Goal: Task Accomplishment & Management: Manage account settings

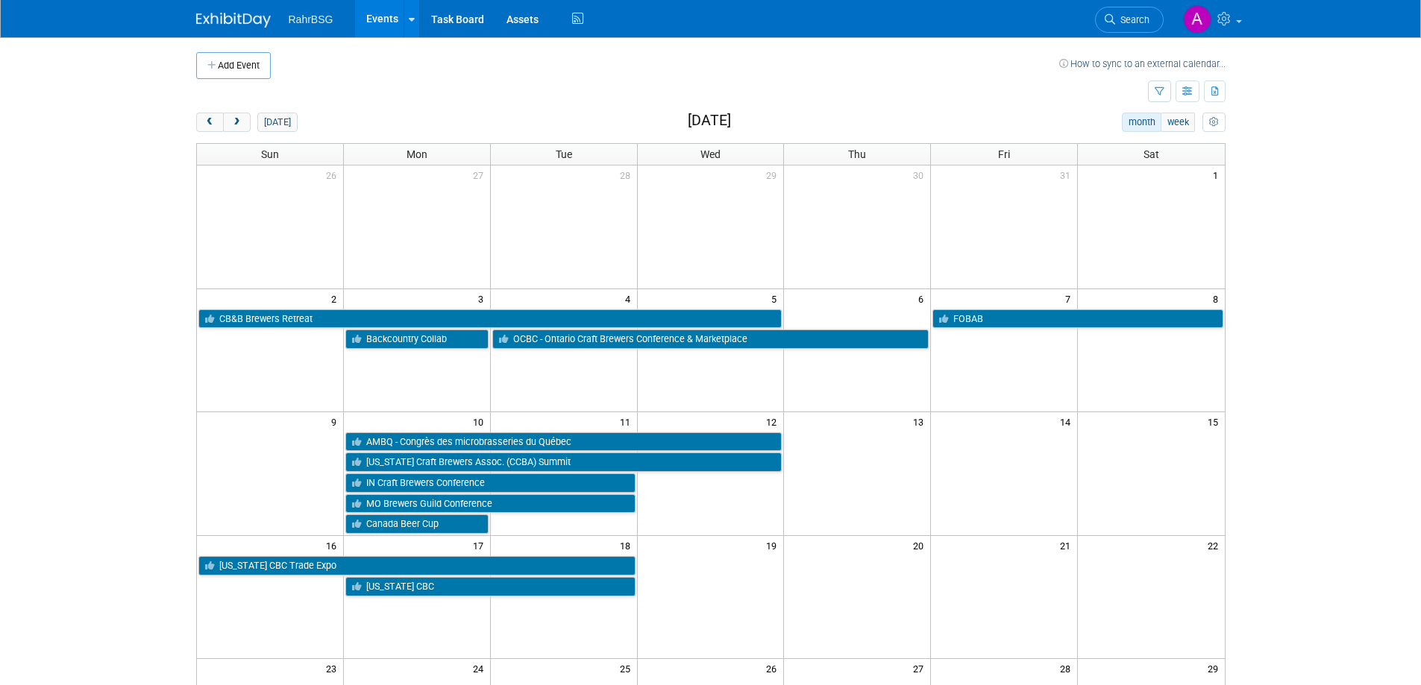
click at [207, 111] on div "Add Event How to sync to an external calendar... New Event Duplicate Event Warn…" at bounding box center [711, 486] width 1052 height 899
click at [211, 122] on span "prev" at bounding box center [209, 123] width 11 height 10
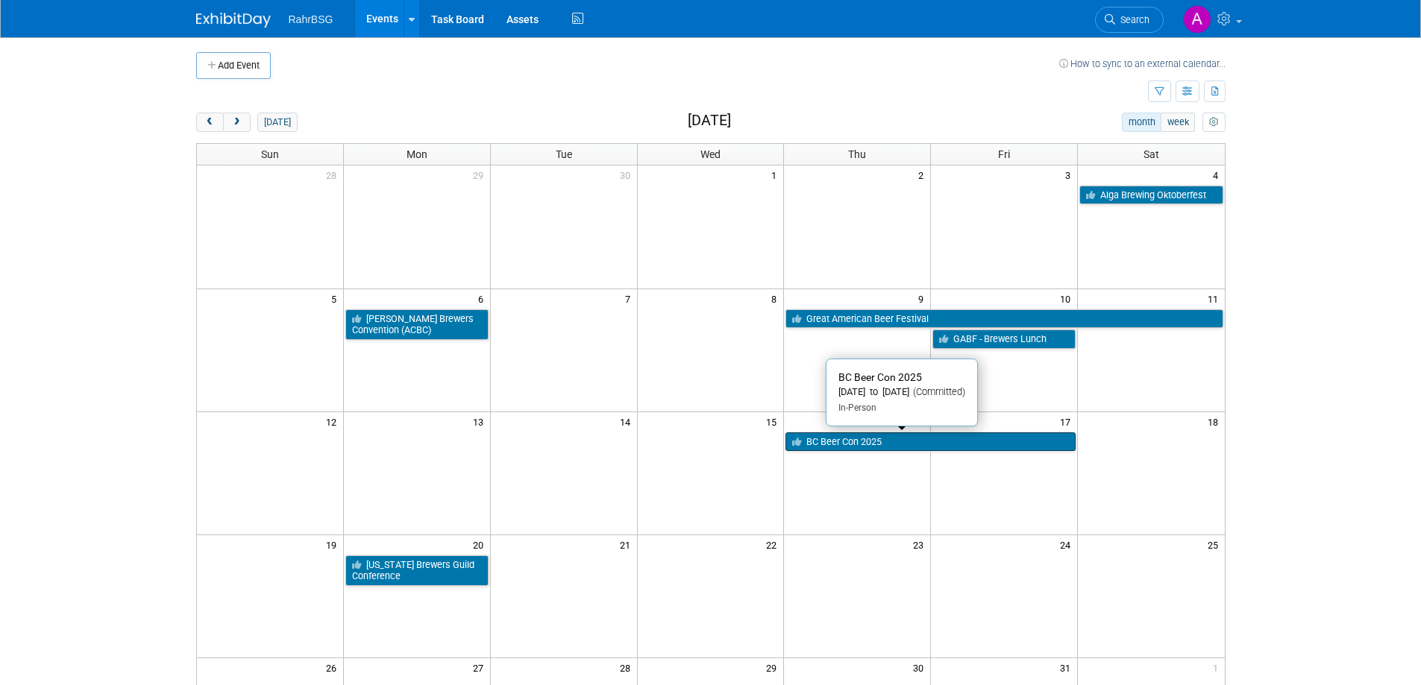
click at [832, 439] on link "BC Beer Con 2025" at bounding box center [930, 442] width 290 height 19
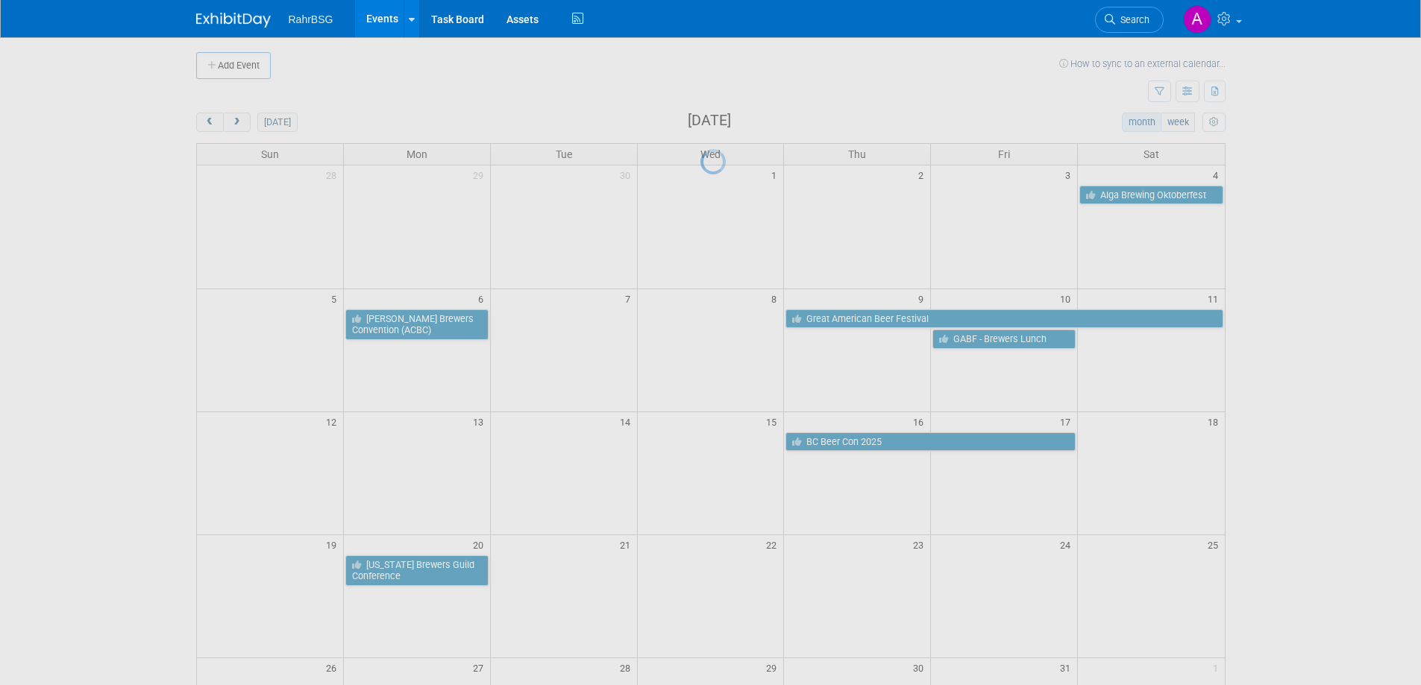
click at [721, 439] on div at bounding box center [710, 342] width 21 height 685
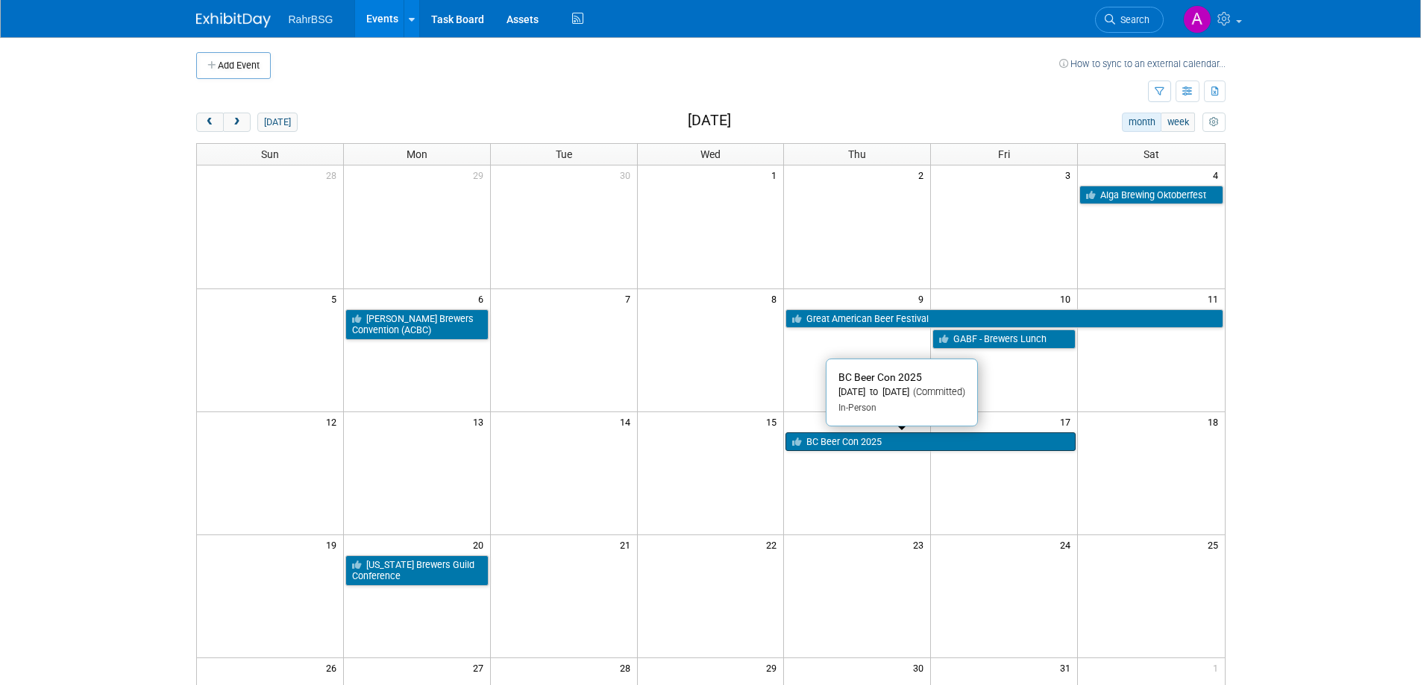
click at [853, 445] on link "BC Beer Con 2025" at bounding box center [930, 442] width 290 height 19
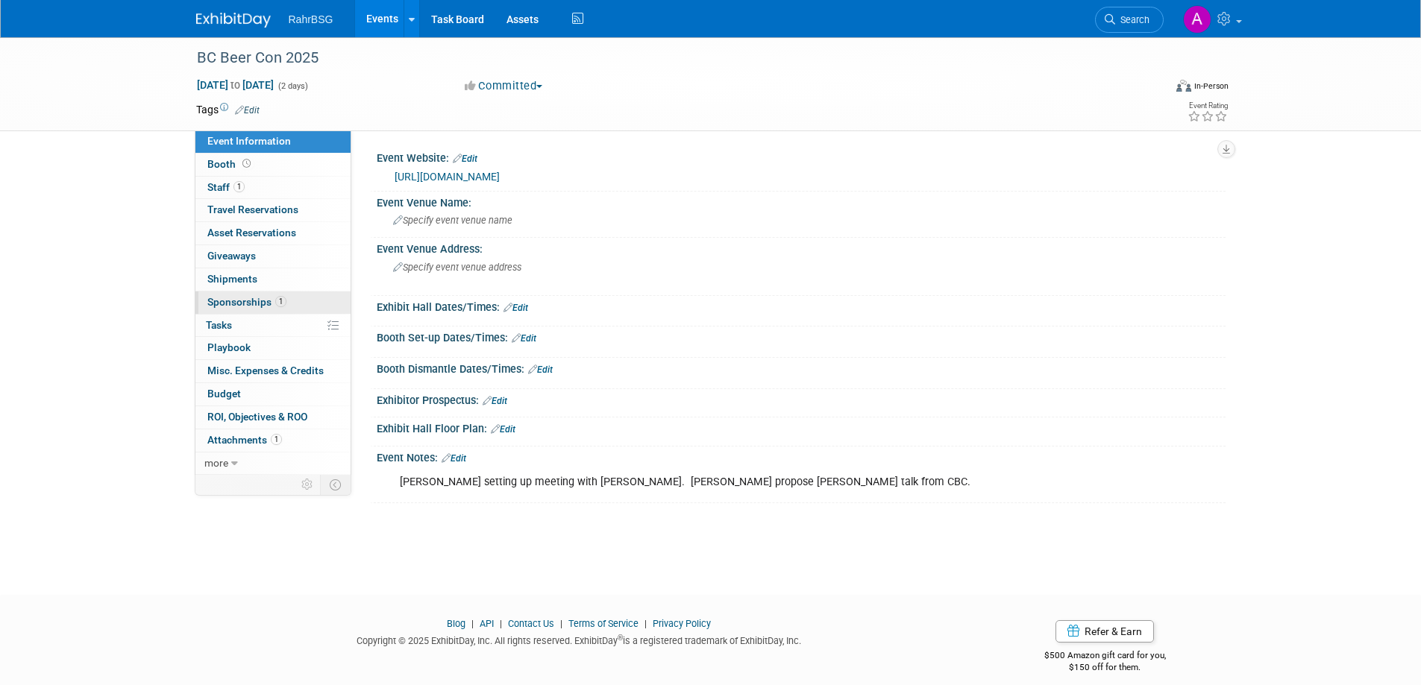
click at [247, 301] on span "Sponsorships 1" at bounding box center [246, 302] width 79 height 12
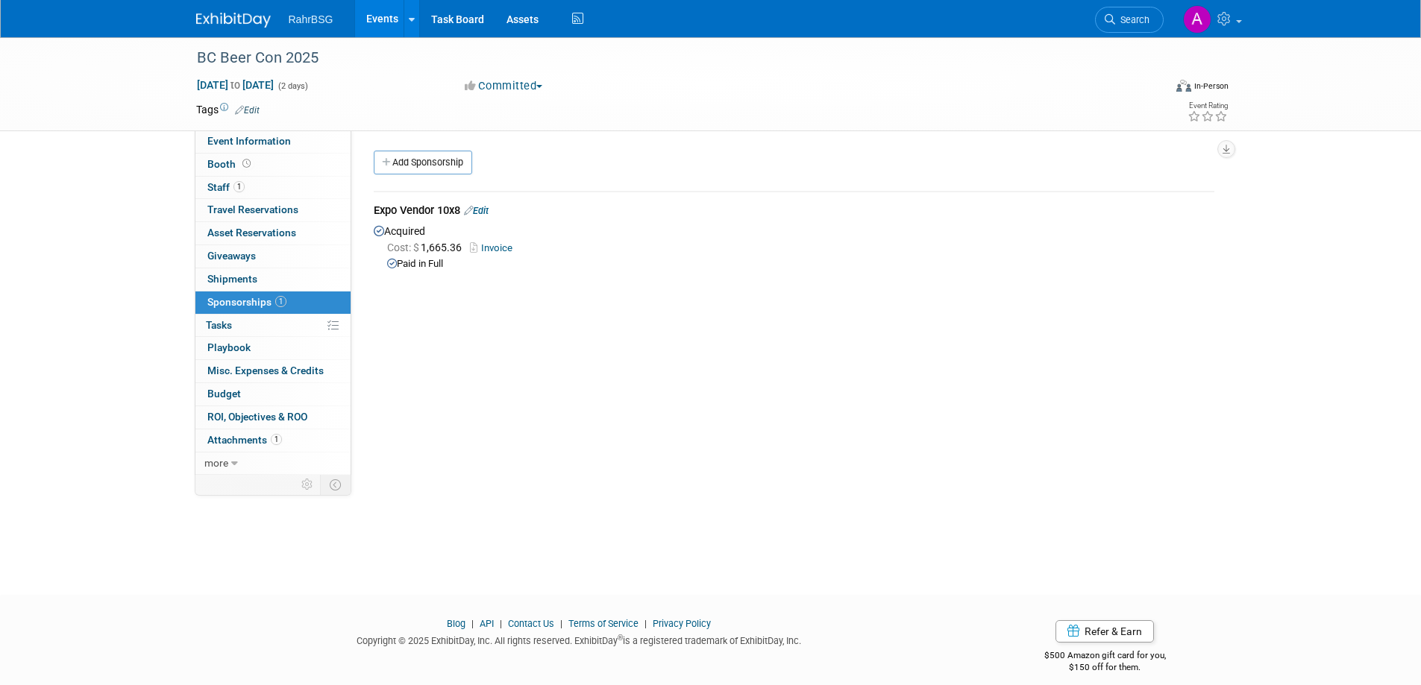
click at [492, 244] on link "Invoice" at bounding box center [494, 247] width 48 height 11
click at [249, 439] on span "Attachments 1" at bounding box center [244, 440] width 75 height 12
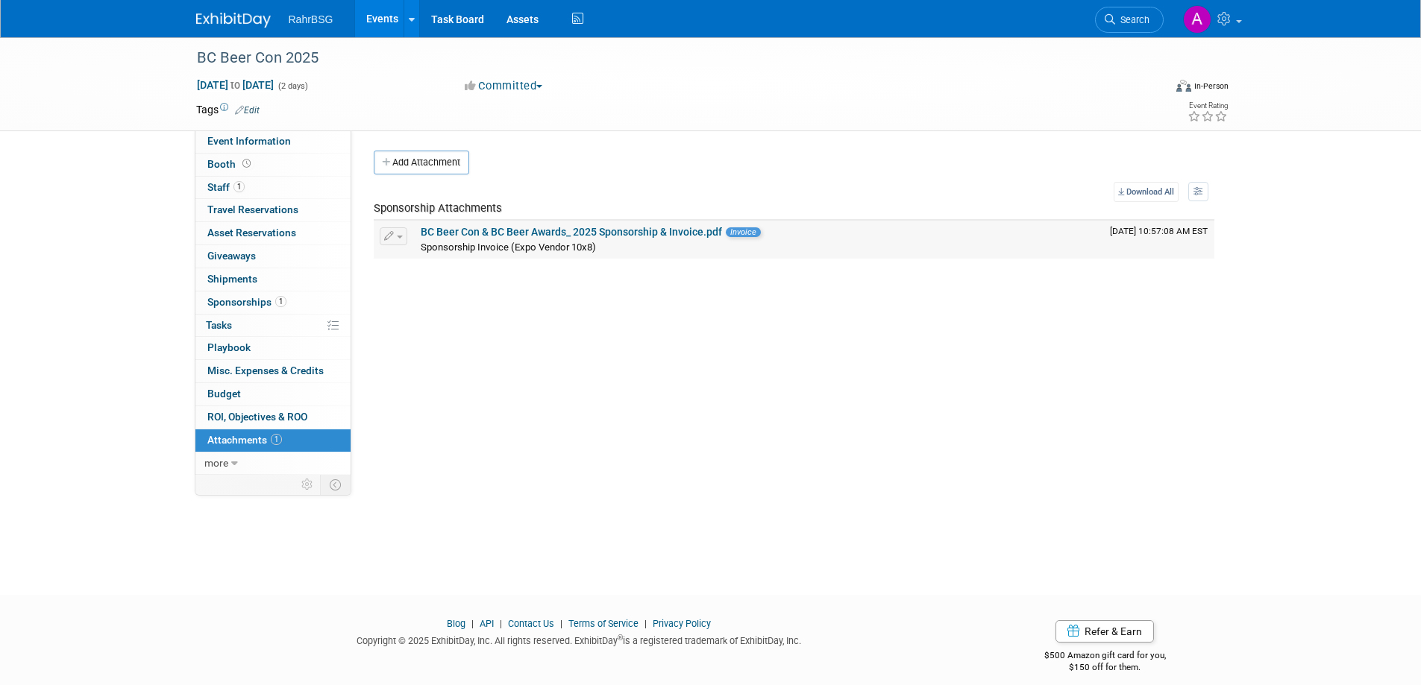
click at [611, 230] on link "BC Beer Con & BC Beer Awards_ 2025 Sponsorship & Invoice.pdf" at bounding box center [571, 232] width 301 height 12
click at [539, 321] on div "Event Website: Edit https://www.bcbeercon.ca/ Event Venue Name: Specify event v…" at bounding box center [788, 303] width 874 height 345
click at [447, 163] on button "Add Attachment" at bounding box center [421, 163] width 95 height 24
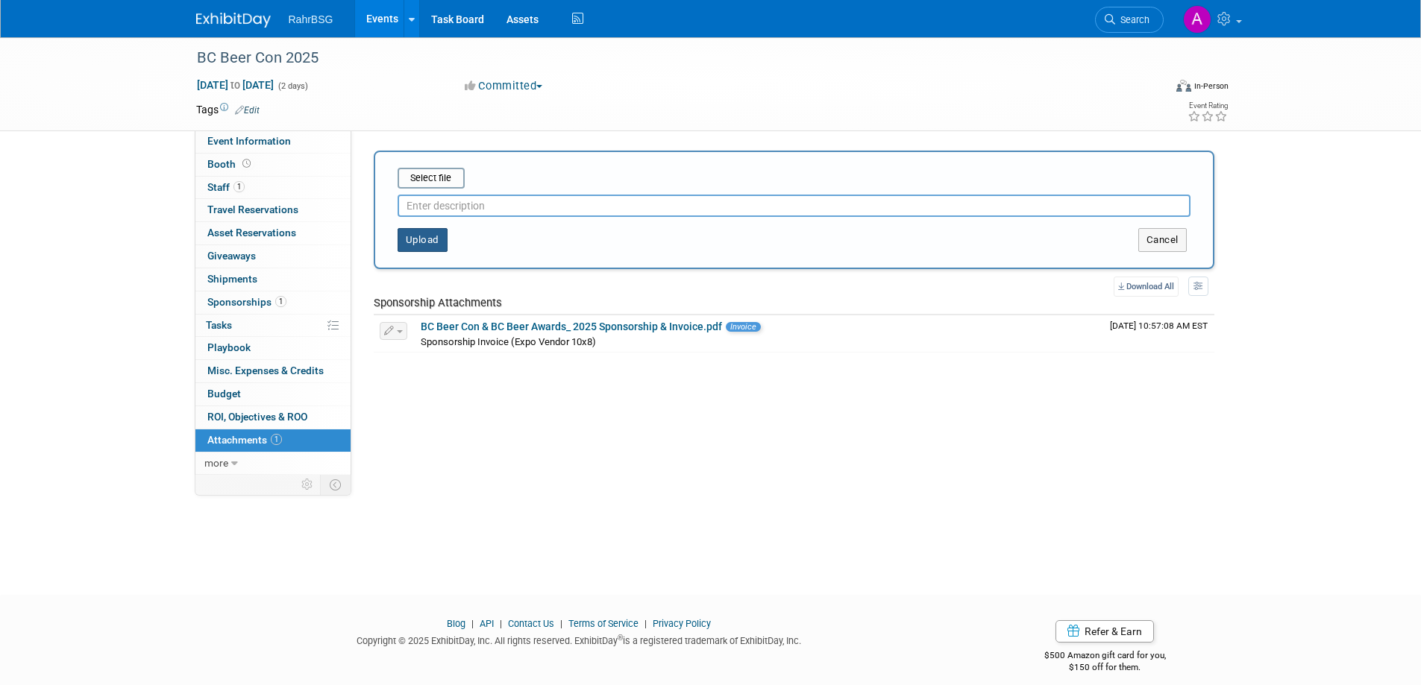
click at [433, 236] on button "Upload" at bounding box center [423, 240] width 50 height 24
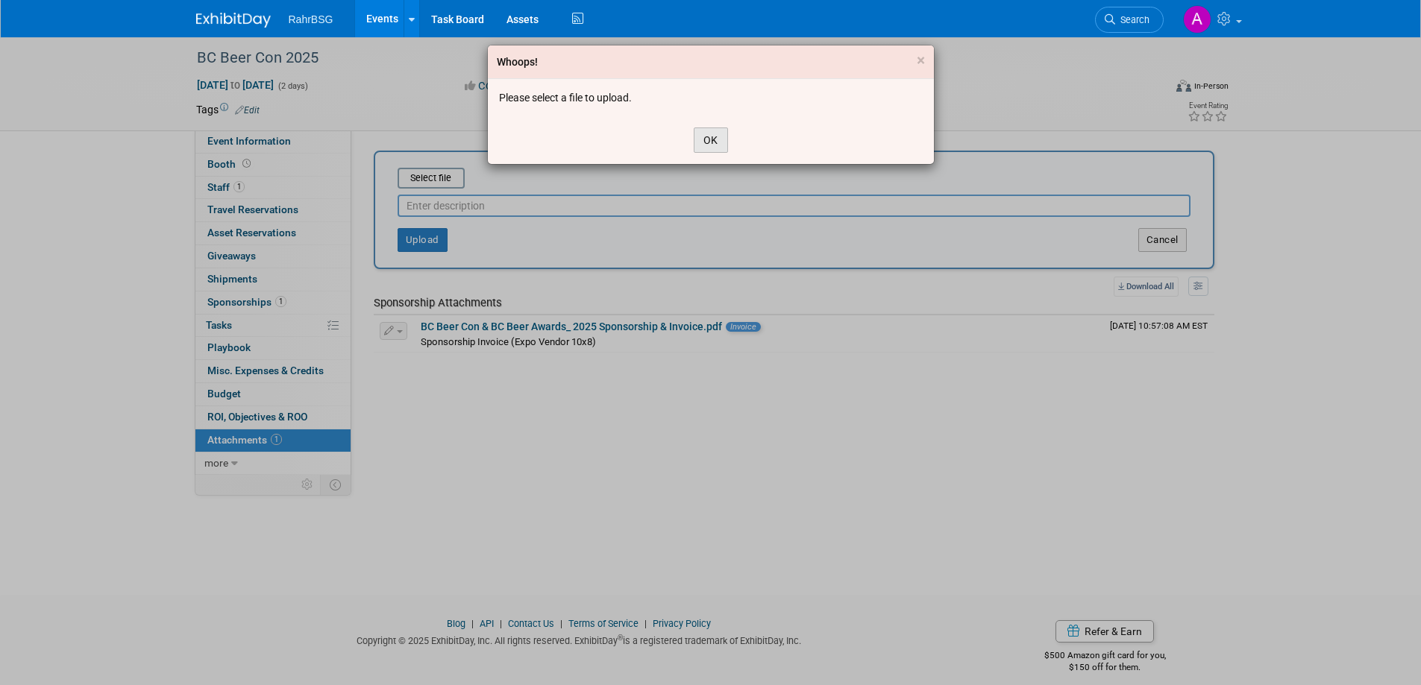
click at [700, 141] on button "OK" at bounding box center [711, 140] width 34 height 25
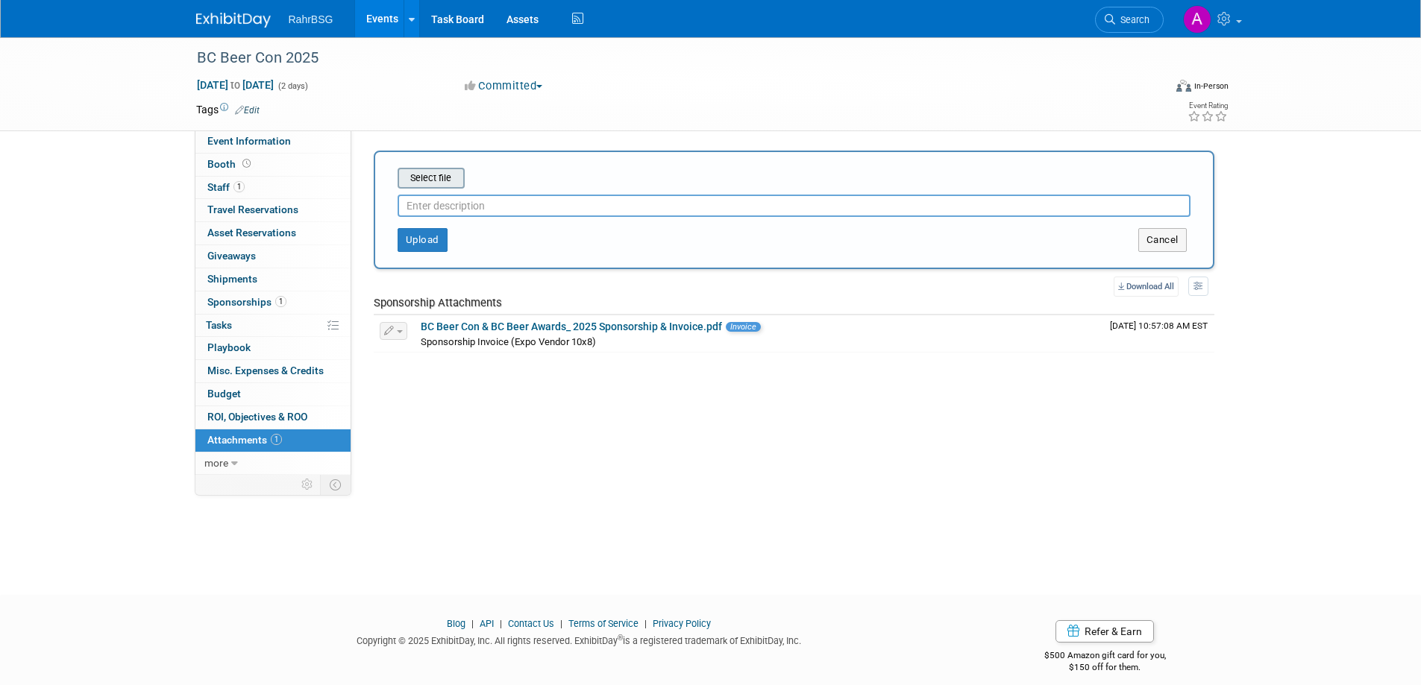
click at [441, 176] on input "file" at bounding box center [375, 178] width 178 height 18
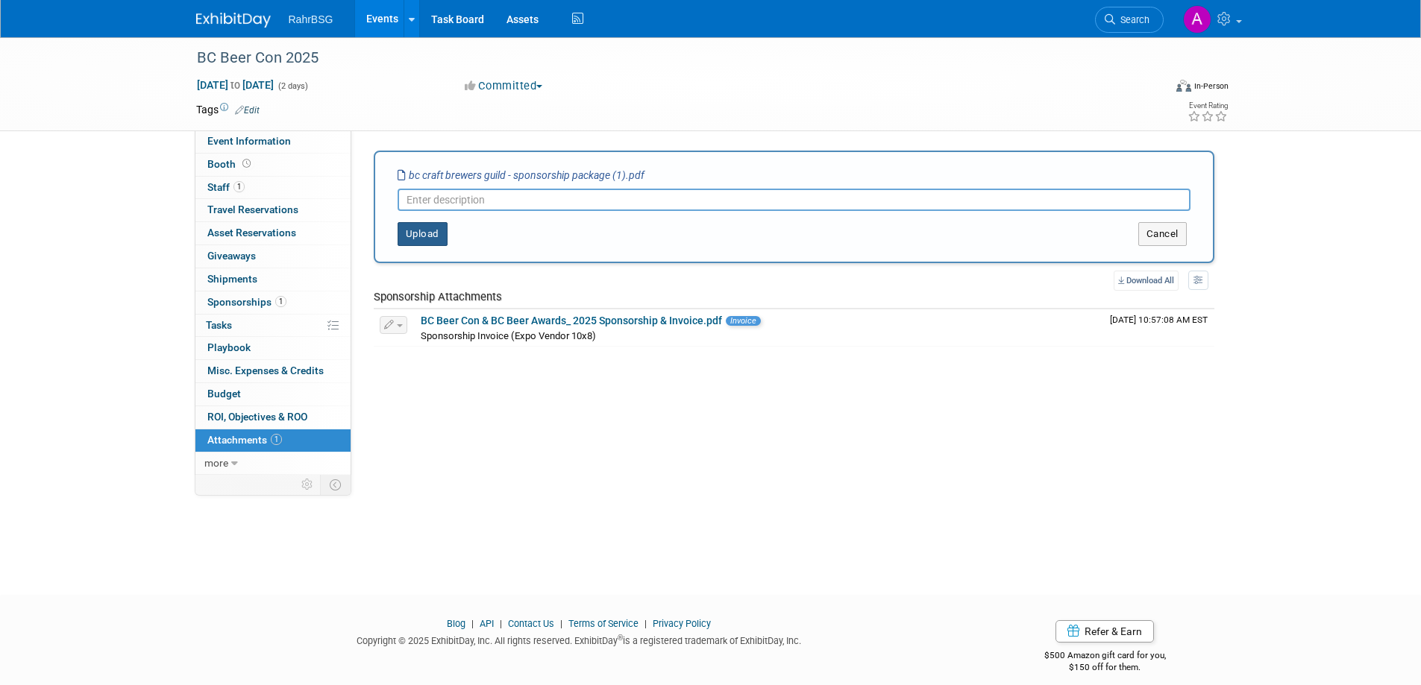
click at [435, 237] on button "Upload" at bounding box center [423, 234] width 50 height 24
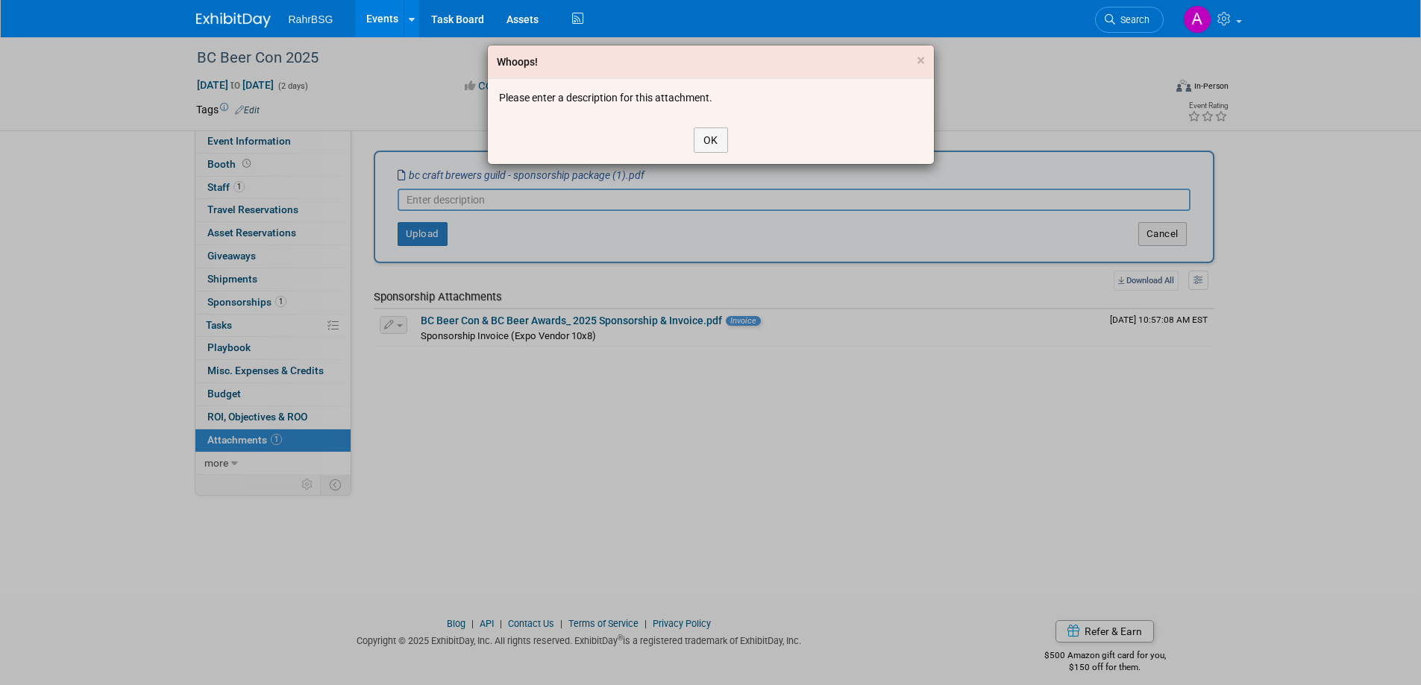
click at [452, 201] on div "Whoops! × Please enter a description for this attachment. OK" at bounding box center [710, 342] width 1421 height 685
click at [721, 138] on button "OK" at bounding box center [711, 140] width 34 height 25
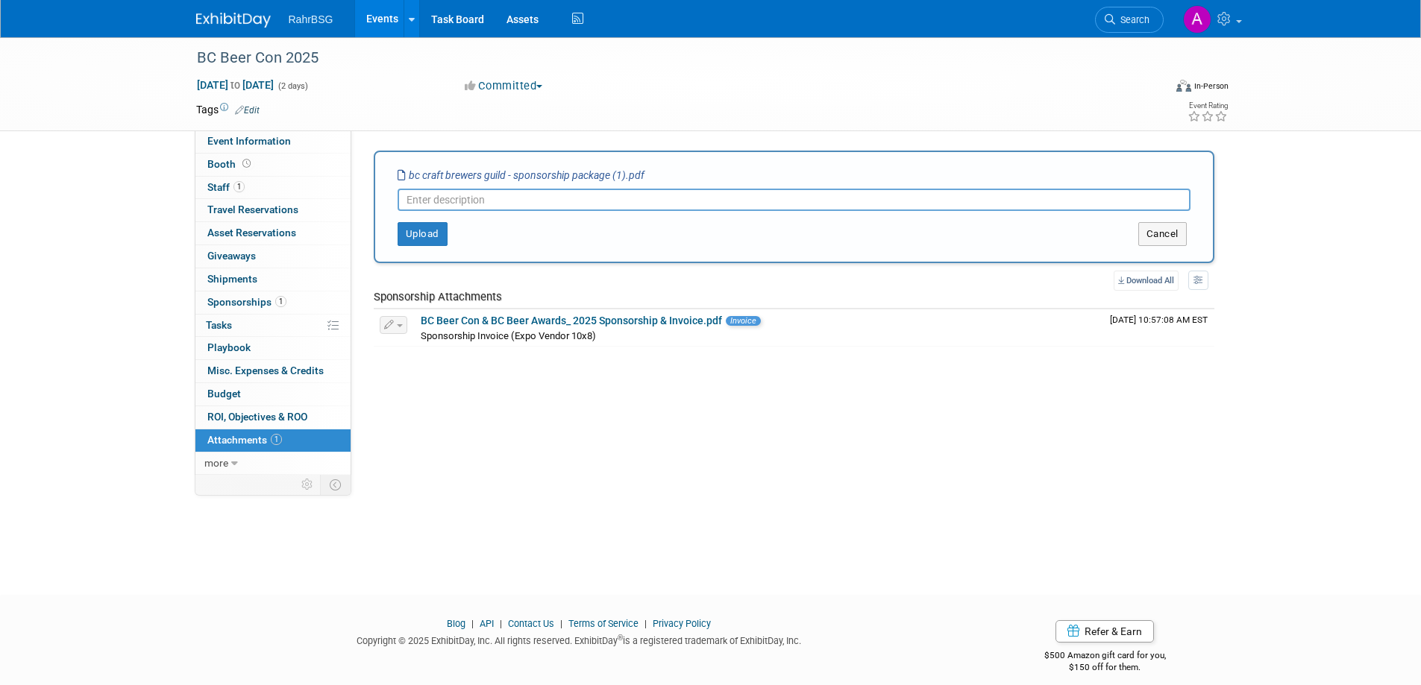
click at [466, 198] on input "text" at bounding box center [794, 200] width 793 height 22
type input "BC Beer Con Sponsorship Package"
click at [421, 229] on button "Upload" at bounding box center [423, 234] width 50 height 24
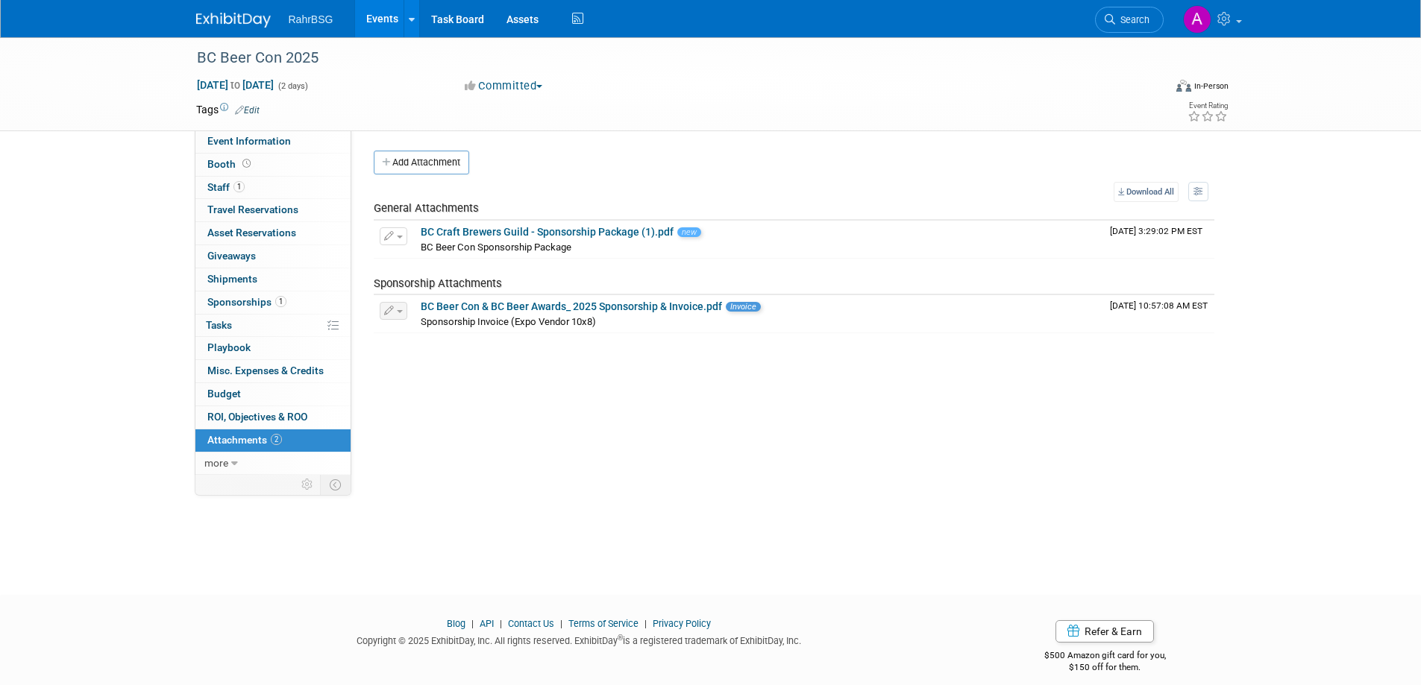
click at [230, 301] on span "Sponsorships 1" at bounding box center [246, 302] width 79 height 12
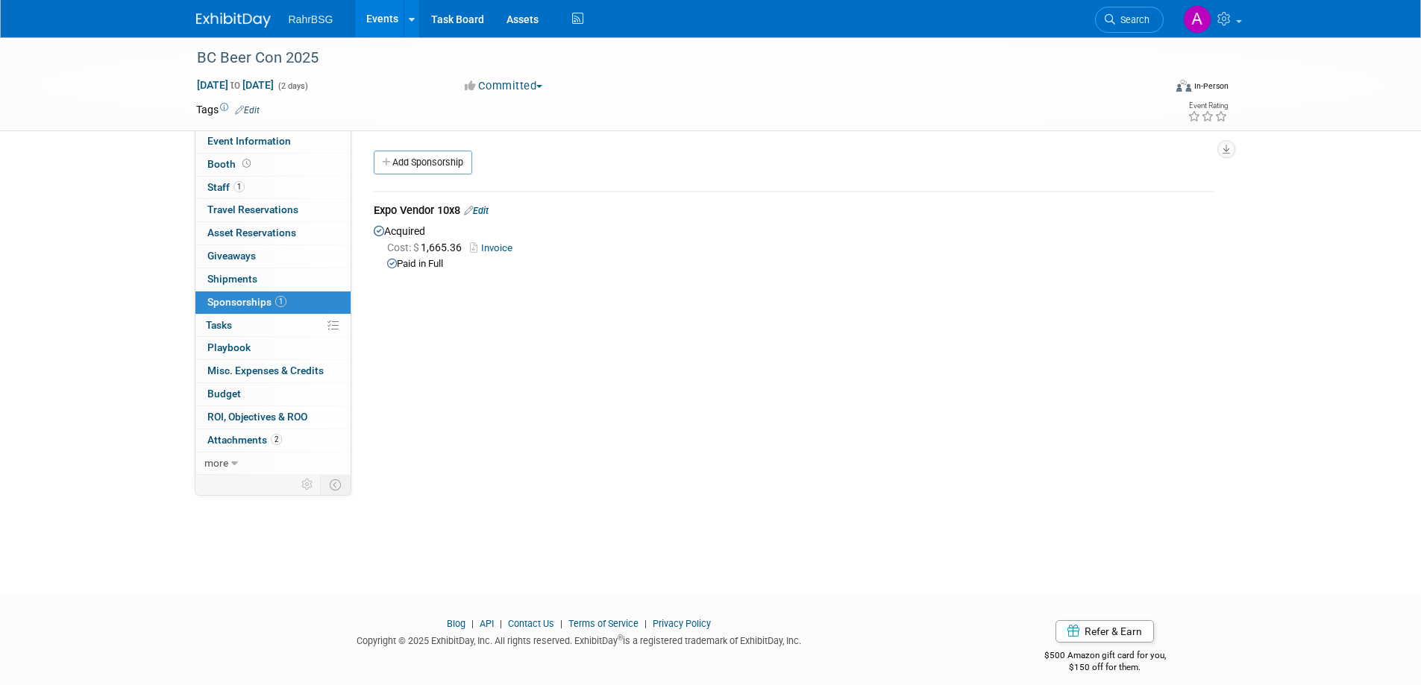
click at [494, 248] on link "Invoice" at bounding box center [494, 247] width 48 height 11
